Goal: Obtain resource: Obtain resource

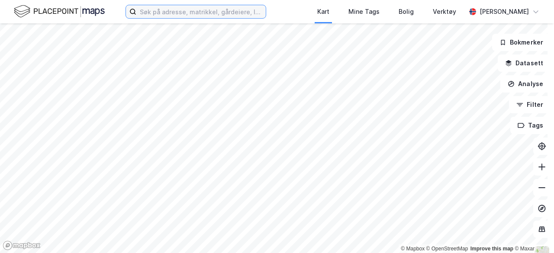
click at [219, 11] on input at bounding box center [201, 11] width 130 height 13
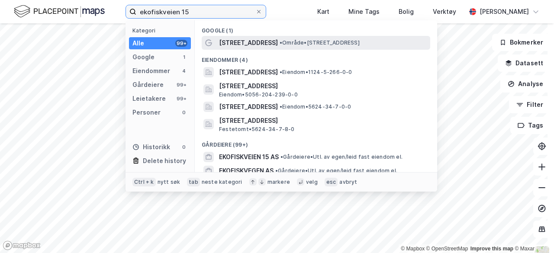
type input "ekofiskveien 15"
click at [256, 45] on span "[STREET_ADDRESS]" at bounding box center [248, 43] width 59 height 10
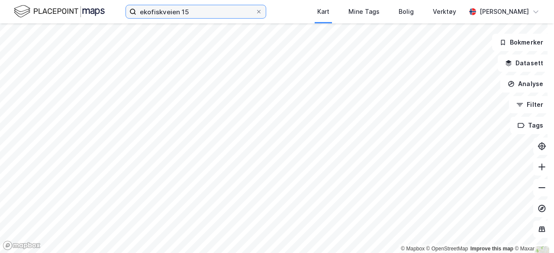
click at [224, 10] on input "ekofiskveien 15" at bounding box center [195, 11] width 119 height 13
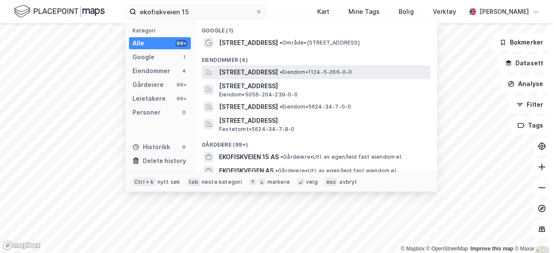
click at [278, 71] on span "[STREET_ADDRESS]" at bounding box center [248, 72] width 59 height 10
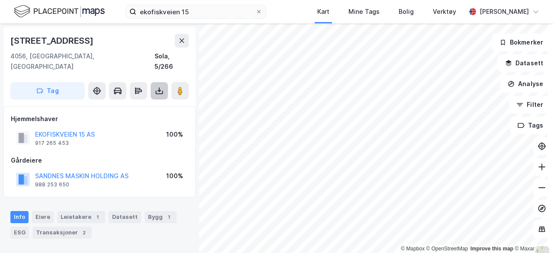
click at [157, 87] on icon at bounding box center [159, 91] width 9 height 9
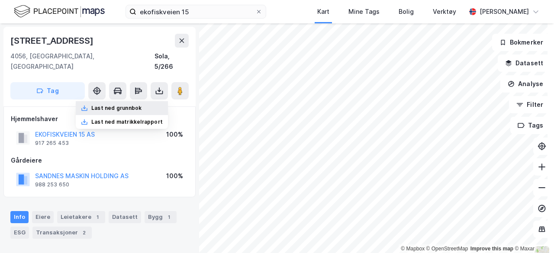
click at [129, 105] on div "Last ned grunnbok" at bounding box center [116, 108] width 50 height 7
